Goal: Task Accomplishment & Management: Use online tool/utility

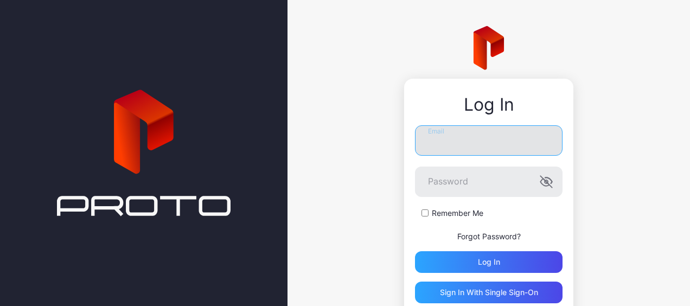
click at [468, 147] on input "Email" at bounding box center [489, 140] width 148 height 30
click at [456, 138] on input "Email" at bounding box center [489, 140] width 148 height 30
type input "**********"
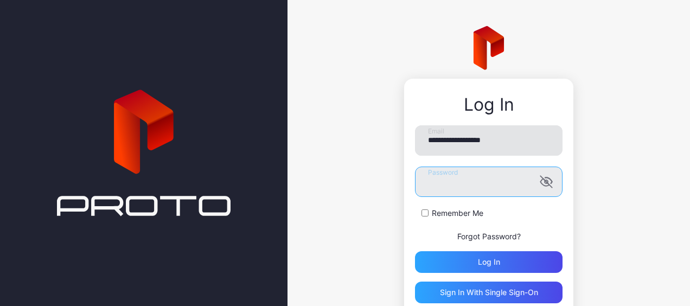
click at [415, 251] on button "Log in" at bounding box center [489, 262] width 148 height 22
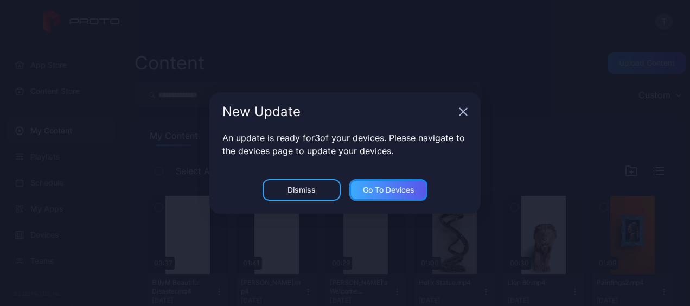
click at [376, 190] on div "Go to devices" at bounding box center [389, 190] width 52 height 9
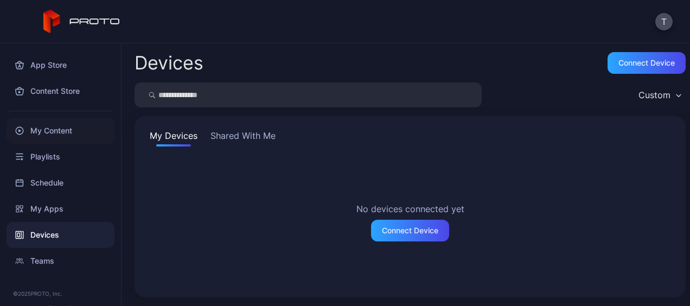
click at [50, 129] on div "My Content" at bounding box center [61, 131] width 108 height 26
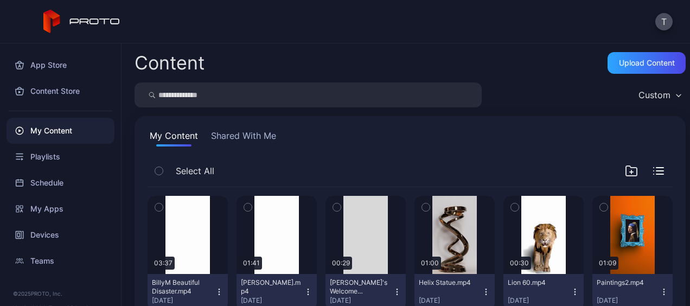
click at [247, 103] on input "search" at bounding box center [308, 95] width 347 height 25
type input "*******"
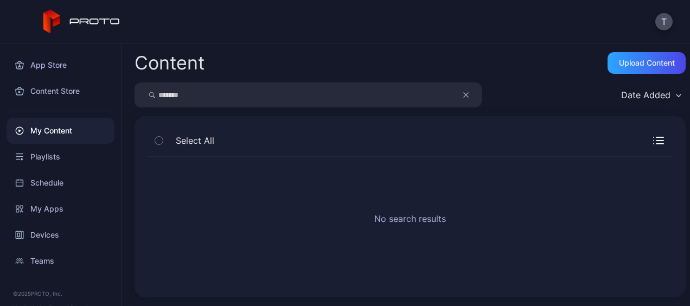
click at [472, 93] on button "button" at bounding box center [471, 95] width 21 height 25
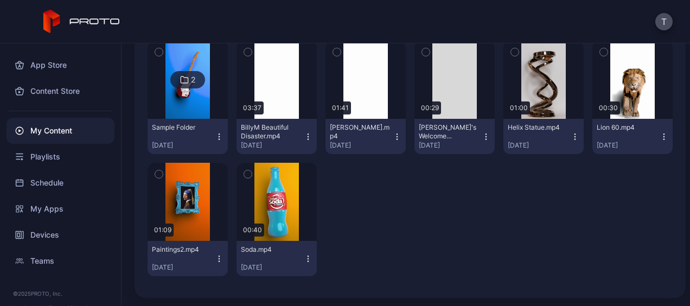
scroll to position [98, 0]
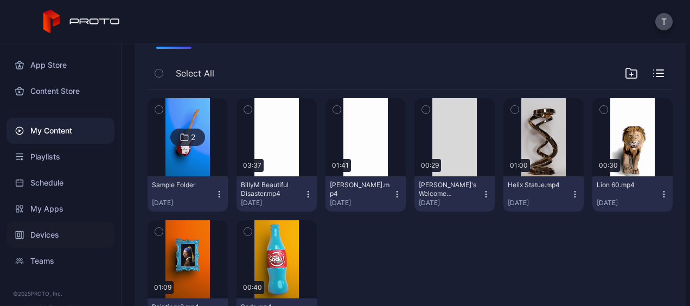
click at [54, 234] on div "Devices" at bounding box center [61, 235] width 108 height 26
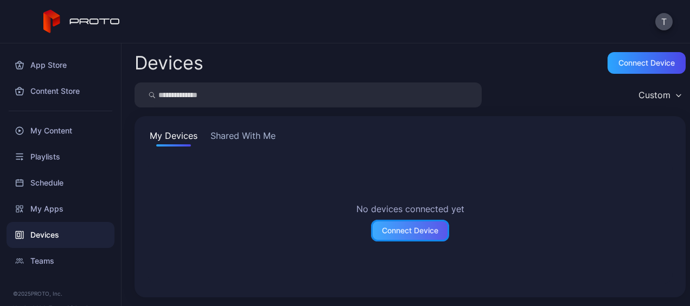
click at [392, 220] on div "Connect Device" at bounding box center [410, 231] width 78 height 22
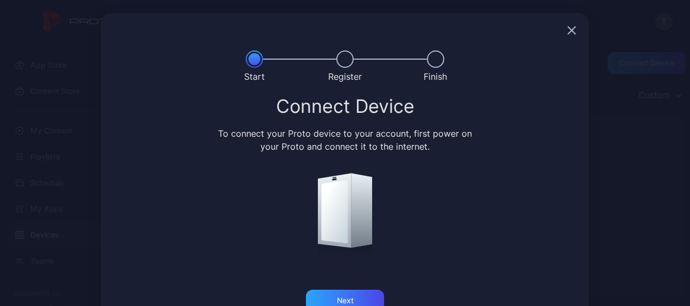
scroll to position [31, 0]
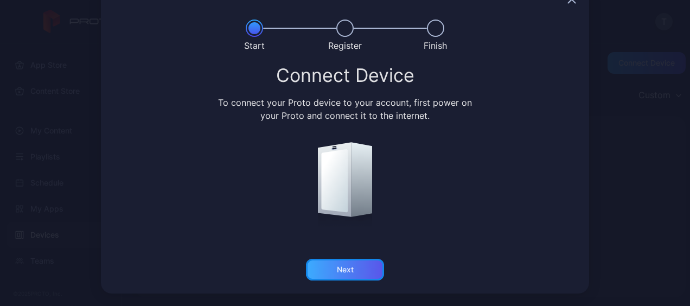
click at [329, 279] on div "Next" at bounding box center [345, 270] width 78 height 22
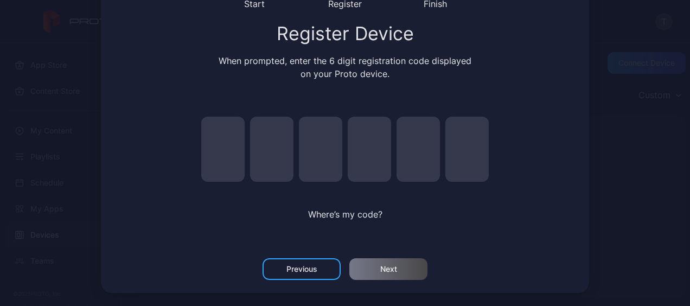
scroll to position [0, 0]
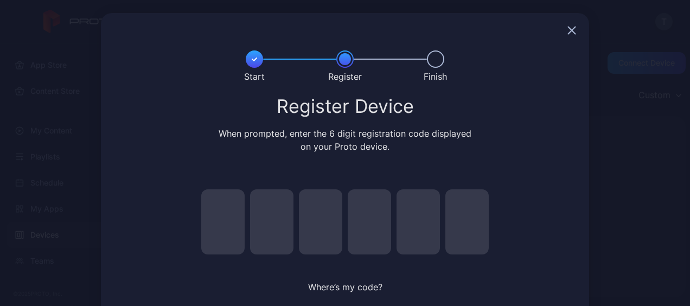
click at [569, 33] on icon "button" at bounding box center [572, 30] width 7 height 7
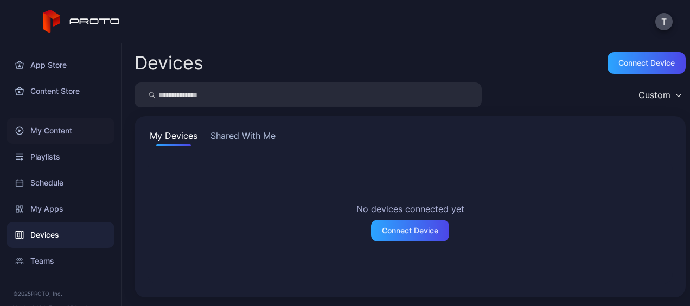
click at [58, 132] on div "My Content" at bounding box center [61, 131] width 108 height 26
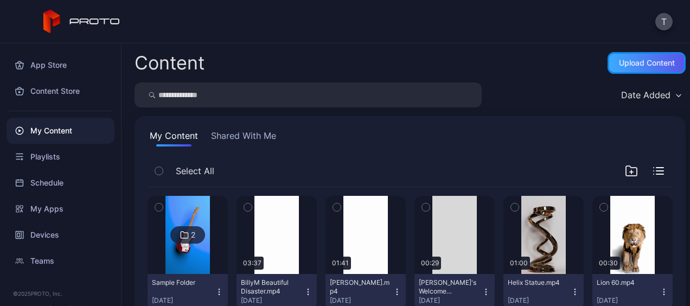
click at [629, 65] on div "Upload Content" at bounding box center [647, 63] width 56 height 9
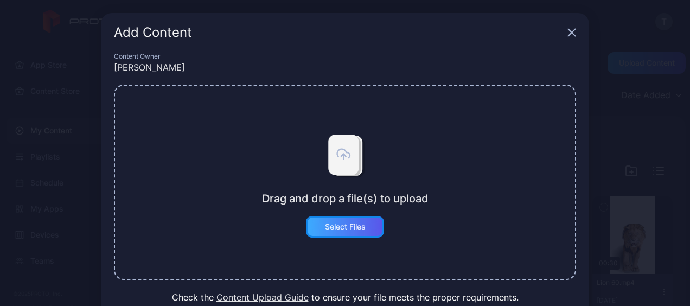
click at [338, 223] on div "Select Files" at bounding box center [345, 227] width 41 height 9
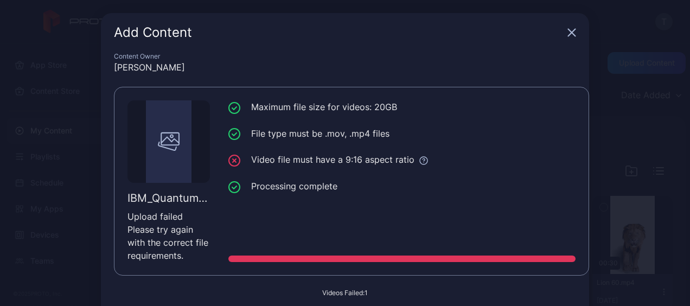
click at [569, 33] on icon "button" at bounding box center [572, 32] width 7 height 7
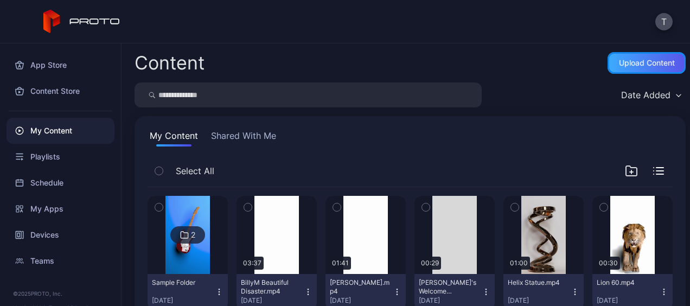
click at [620, 53] on div "Upload Content" at bounding box center [647, 63] width 78 height 22
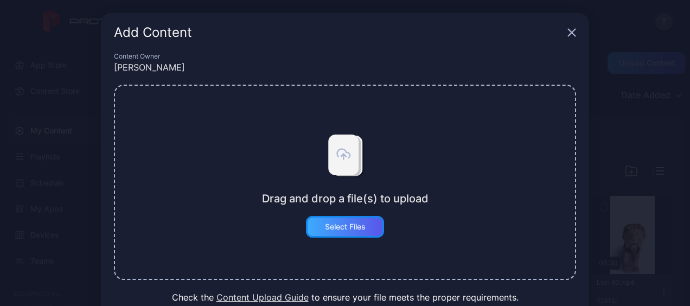
click at [310, 219] on div "Select Files" at bounding box center [345, 227] width 78 height 22
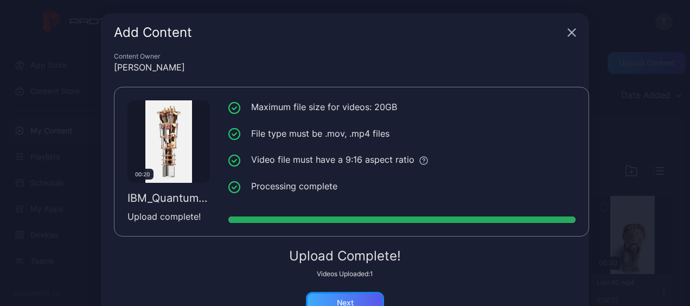
click at [337, 300] on div "Next" at bounding box center [345, 303] width 17 height 9
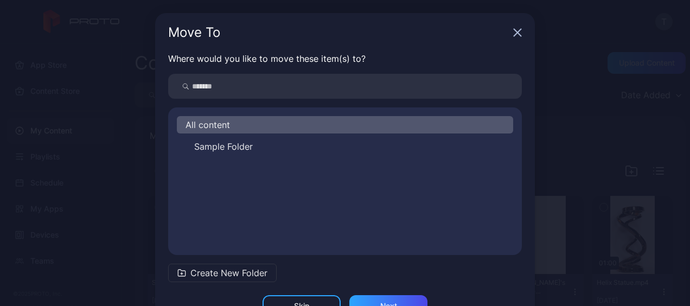
click at [207, 131] on span "All content" at bounding box center [208, 124] width 45 height 13
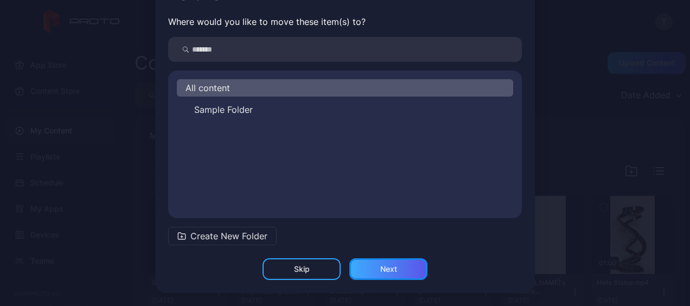
click at [380, 265] on div "Next" at bounding box center [388, 269] width 17 height 9
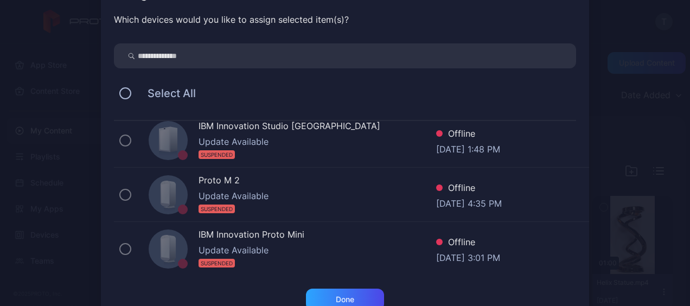
scroll to position [41, 0]
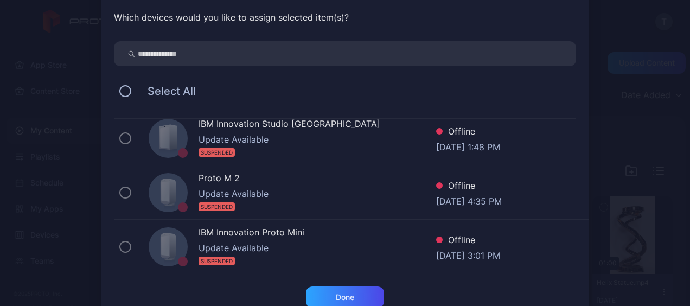
click at [199, 242] on div "Update Available" at bounding box center [318, 248] width 238 height 13
click at [345, 301] on div "Done" at bounding box center [345, 297] width 18 height 9
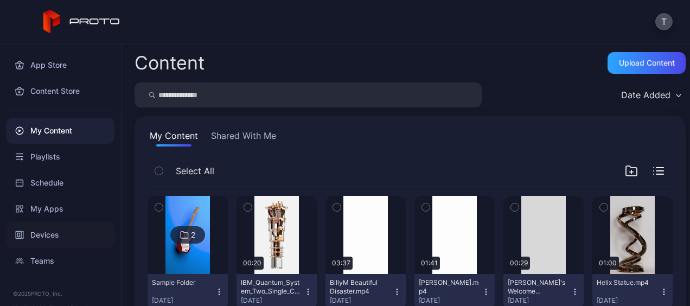
click at [38, 240] on div "Devices" at bounding box center [61, 235] width 108 height 26
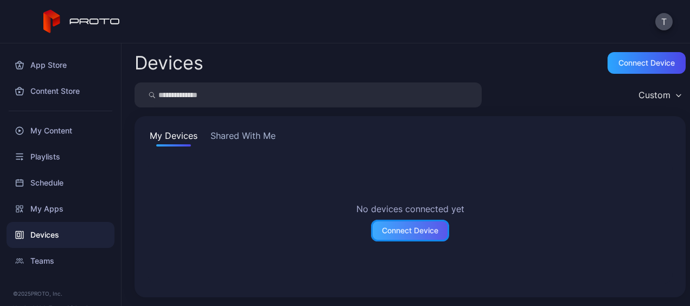
click at [385, 236] on div "Connect Device" at bounding box center [410, 231] width 78 height 22
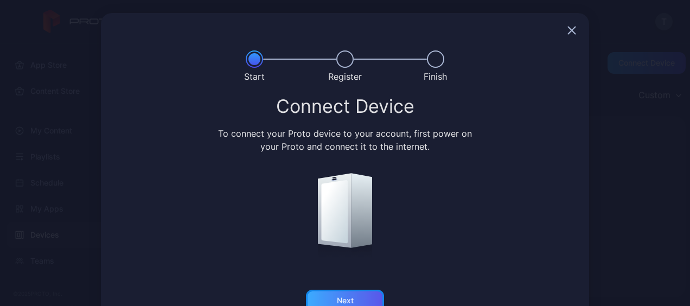
click at [353, 297] on div "Next" at bounding box center [345, 301] width 78 height 22
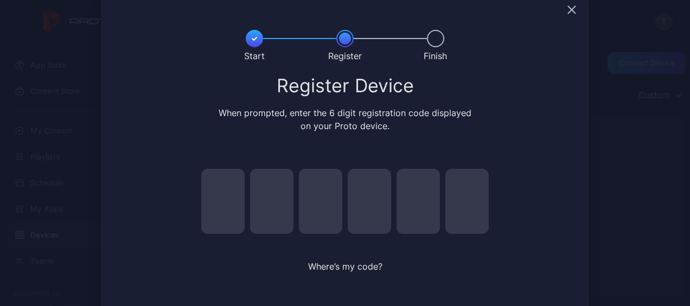
scroll to position [17, 0]
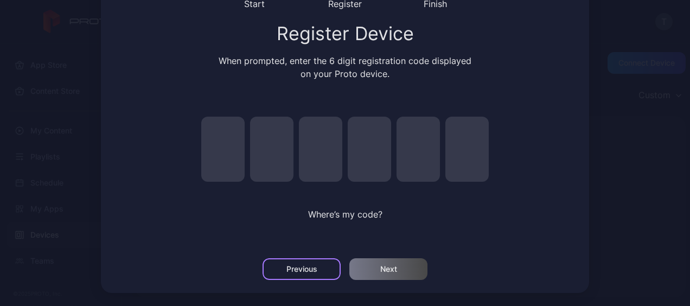
click at [318, 269] on div "Previous" at bounding box center [302, 269] width 78 height 22
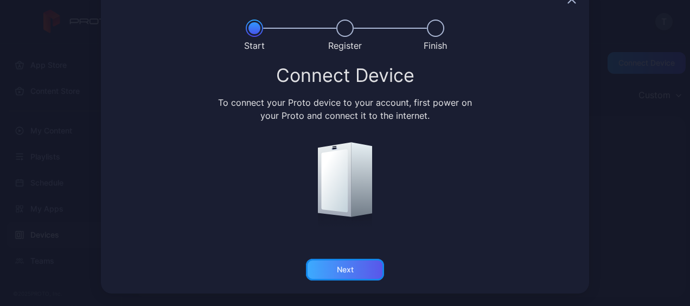
click at [337, 264] on div "Next" at bounding box center [345, 270] width 78 height 22
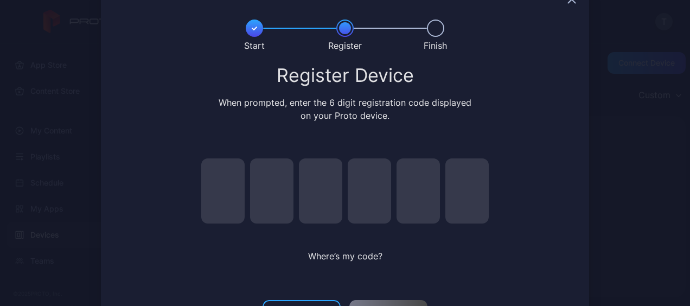
scroll to position [73, 0]
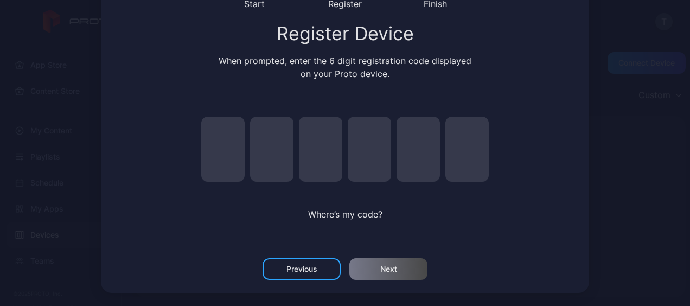
drag, startPoint x: 241, startPoint y: 167, endPoint x: 223, endPoint y: 156, distance: 21.7
click at [223, 156] on div at bounding box center [345, 149] width 315 height 65
click at [223, 156] on input "pin code 1 of 6" at bounding box center [222, 149] width 43 height 65
click at [257, 154] on input "pin code 2 of 6" at bounding box center [271, 149] width 43 height 65
click at [213, 152] on input "pin code 1 of 6" at bounding box center [222, 149] width 43 height 65
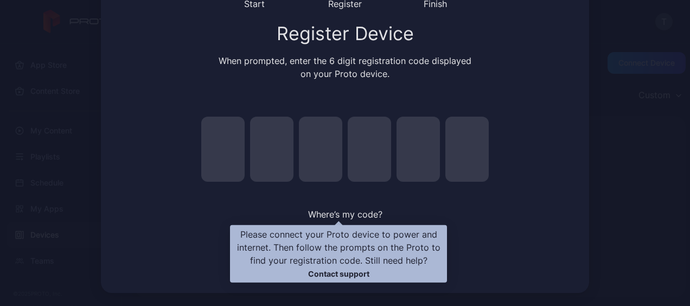
click at [351, 212] on span "Where’s my code?" at bounding box center [345, 214] width 74 height 11
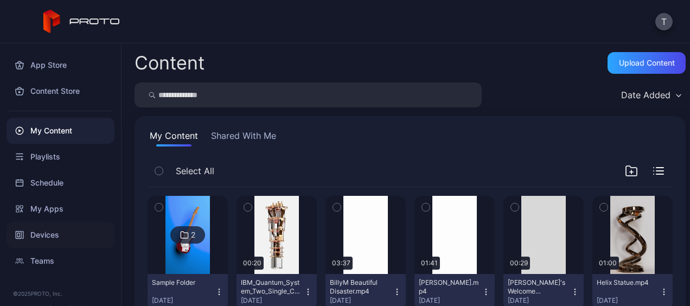
click at [54, 241] on div "Devices" at bounding box center [61, 235] width 108 height 26
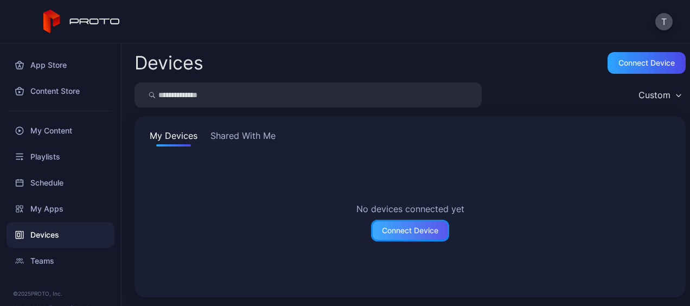
click at [401, 226] on div "Connect Device" at bounding box center [410, 230] width 56 height 9
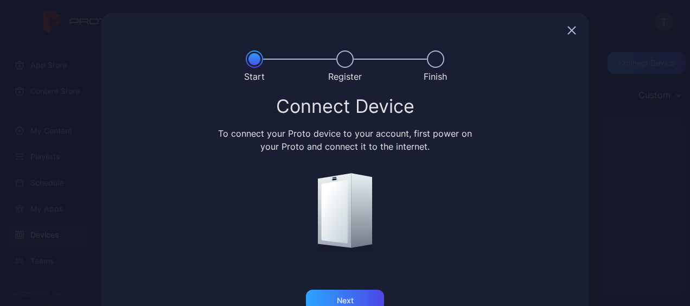
scroll to position [31, 0]
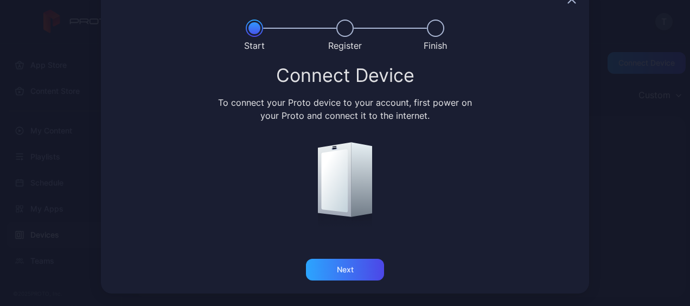
click at [569, 1] on icon "button" at bounding box center [572, -1] width 7 height 7
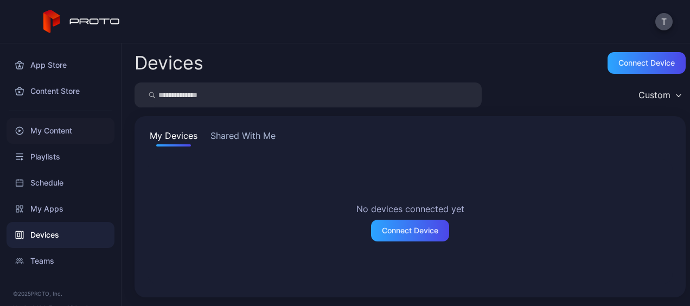
click at [21, 123] on div "My Content" at bounding box center [61, 131] width 108 height 26
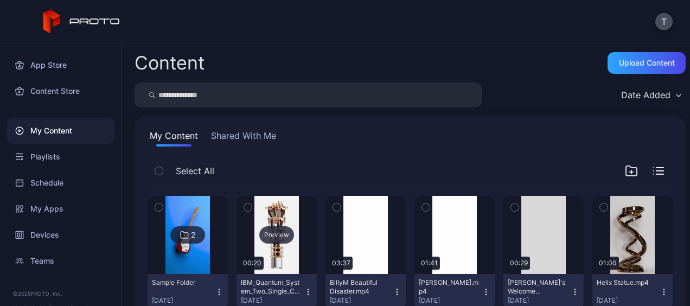
click at [285, 230] on div "Preview" at bounding box center [276, 234] width 35 height 17
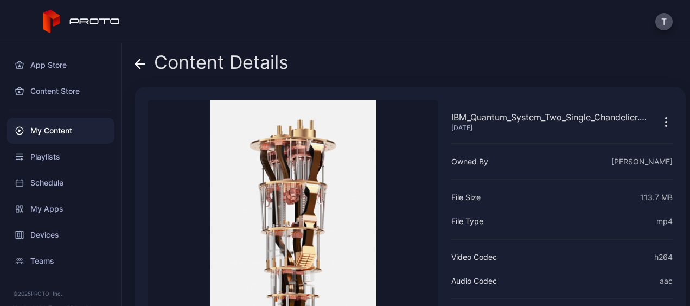
click at [662, 120] on div "IBM_Quantum_System_Two_Single_Chandelier.mp4 [DATE] Sorry, your browser doesn‘t…" at bounding box center [410, 263] width 551 height 353
click at [660, 120] on icon "button" at bounding box center [666, 122] width 13 height 13
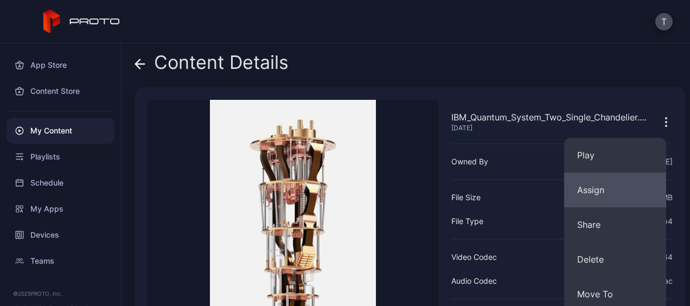
click at [599, 191] on button "Assign" at bounding box center [615, 190] width 102 height 35
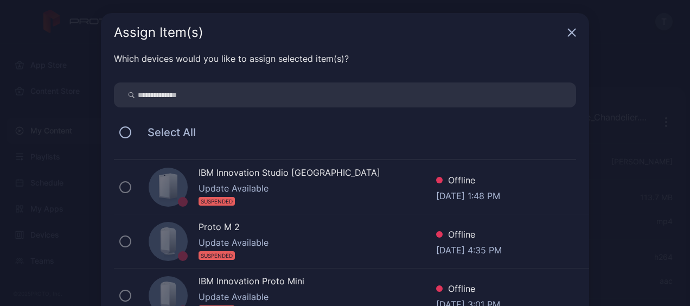
scroll to position [8, 0]
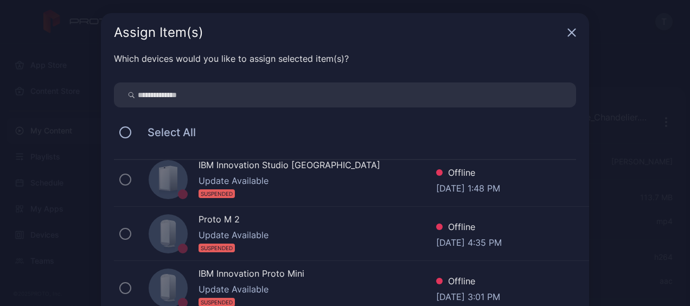
click at [168, 231] on icon at bounding box center [171, 233] width 9 height 26
click at [114, 172] on div "IBM Innovation Studio [GEOGRAPHIC_DATA] Update Available SUSPENDED Offline [DAT…" at bounding box center [351, 180] width 475 height 54
drag, startPoint x: 113, startPoint y: 172, endPoint x: 127, endPoint y: 181, distance: 16.9
click at [127, 181] on div "IBM Innovation Studio [GEOGRAPHIC_DATA] Update Available SUSPENDED Offline [DAT…" at bounding box center [351, 180] width 475 height 54
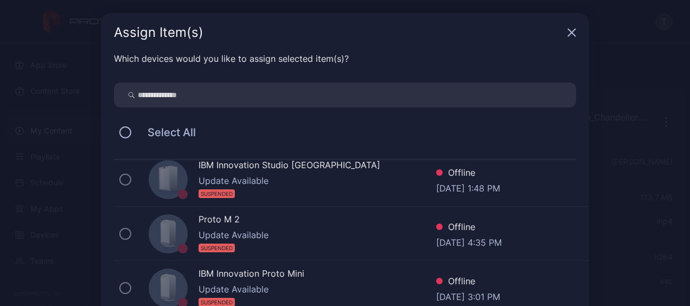
click at [127, 181] on div "IBM Innovation Studio [GEOGRAPHIC_DATA] Update Available SUSPENDED Offline [DAT…" at bounding box center [351, 180] width 475 height 54
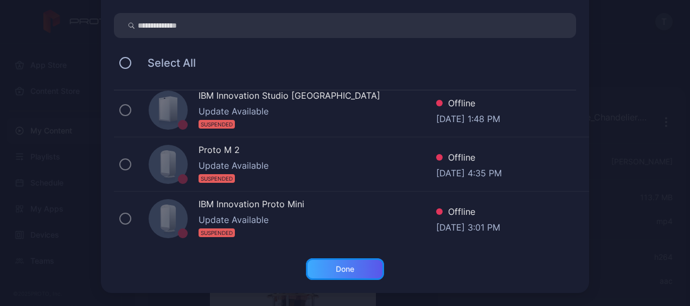
click at [336, 272] on div "Done" at bounding box center [345, 269] width 18 height 9
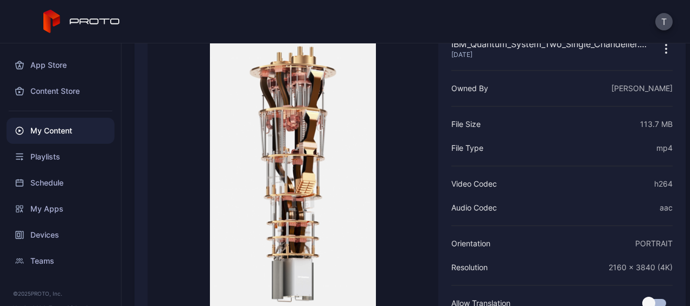
scroll to position [142, 0]
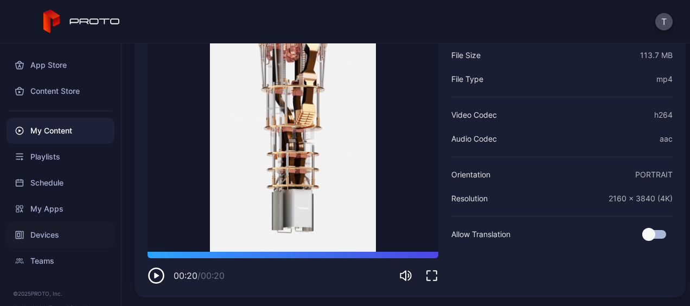
click at [31, 236] on div "Devices" at bounding box center [61, 235] width 108 height 26
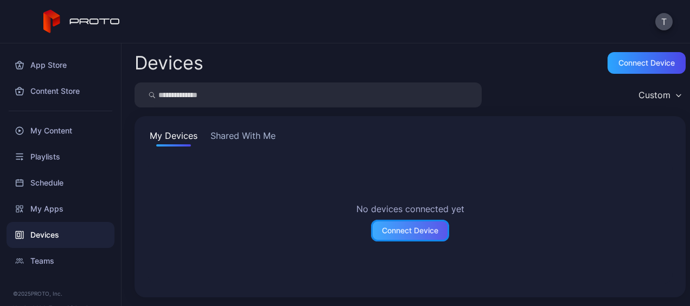
click at [399, 228] on div "Connect Device" at bounding box center [410, 230] width 56 height 9
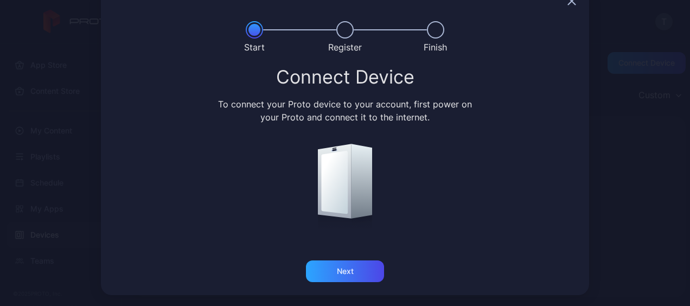
scroll to position [31, 0]
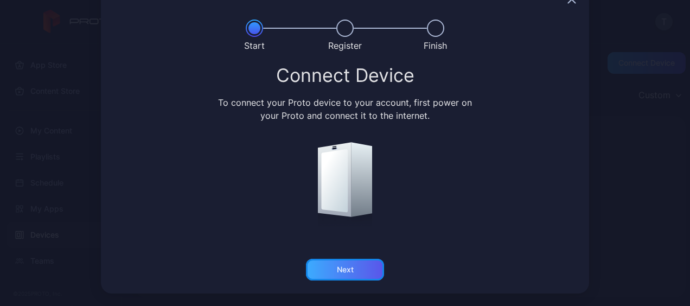
click at [337, 272] on div "Next" at bounding box center [345, 269] width 17 height 9
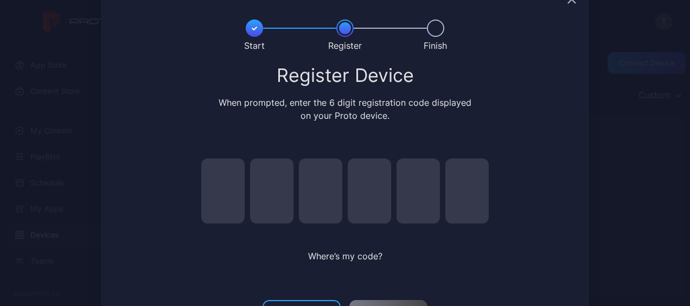
click at [221, 182] on input "pin code 1 of 6" at bounding box center [222, 190] width 43 height 65
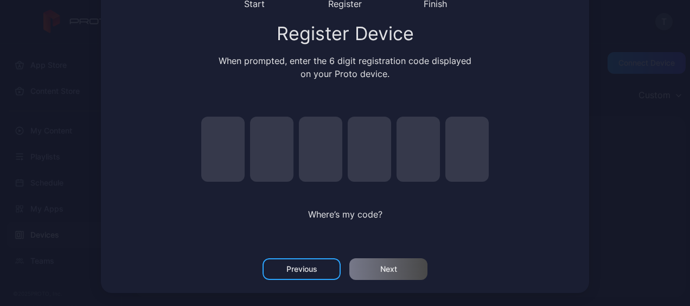
scroll to position [0, 0]
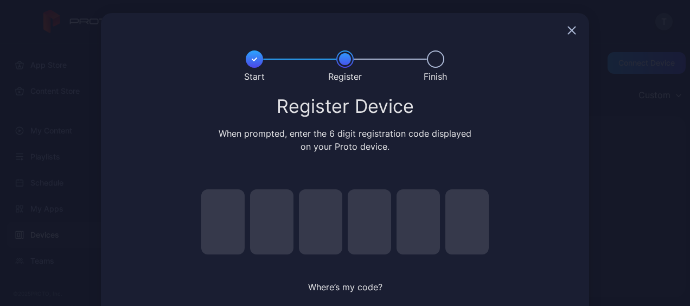
click at [568, 34] on icon "button" at bounding box center [572, 30] width 9 height 9
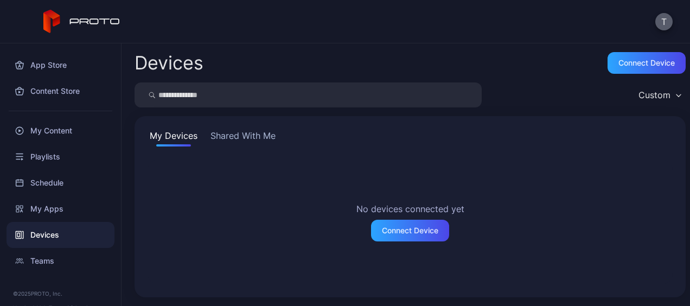
click at [664, 23] on button "T" at bounding box center [664, 21] width 17 height 17
click at [453, 54] on div "Devices Connect device" at bounding box center [410, 63] width 551 height 22
click at [662, 12] on div "T" at bounding box center [345, 21] width 690 height 43
click at [668, 26] on button "T" at bounding box center [664, 21] width 17 height 17
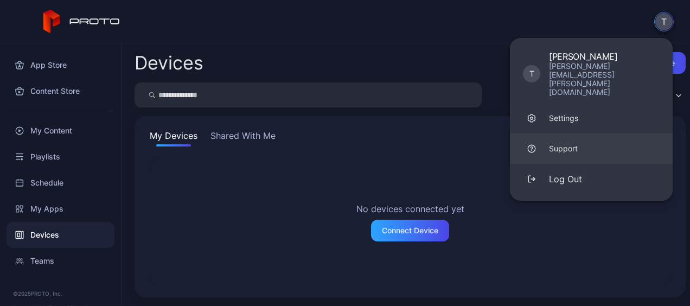
click at [560, 143] on div "Support" at bounding box center [563, 148] width 29 height 11
